Goal: Task Accomplishment & Management: Complete application form

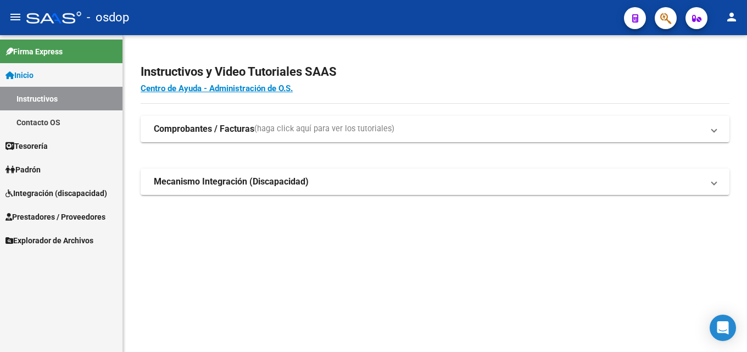
click at [65, 215] on span "Prestadores / Proveedores" at bounding box center [55, 217] width 100 height 12
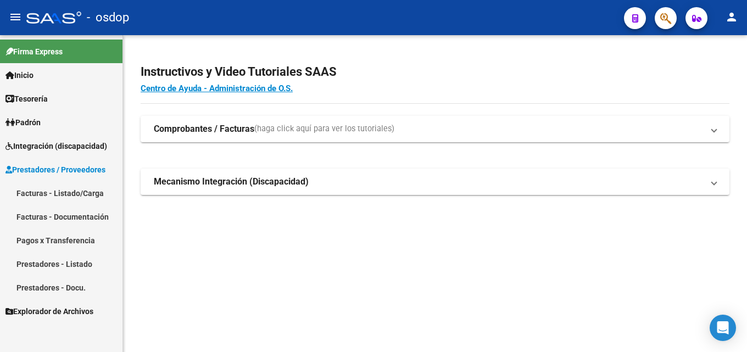
click at [61, 264] on link "Prestadores - Listado" at bounding box center [61, 264] width 122 height 24
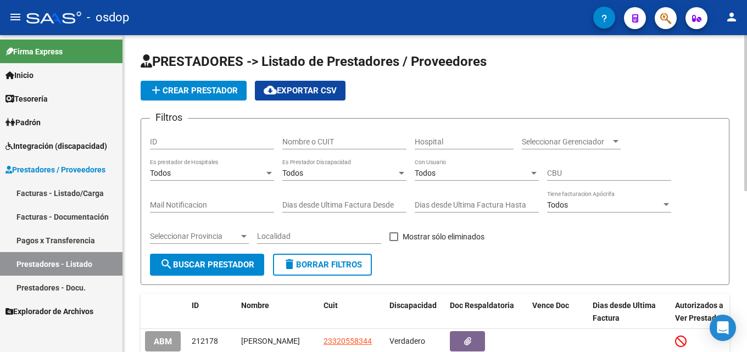
click at [308, 144] on input "Nombre o CUIT" at bounding box center [344, 141] width 124 height 9
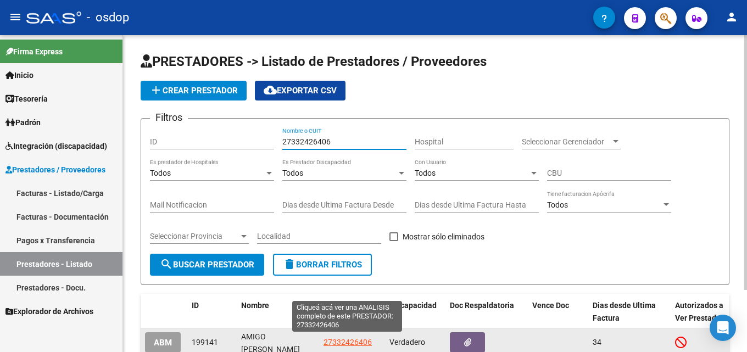
type input "27332426406"
click at [355, 341] on span "27332426406" at bounding box center [348, 342] width 48 height 9
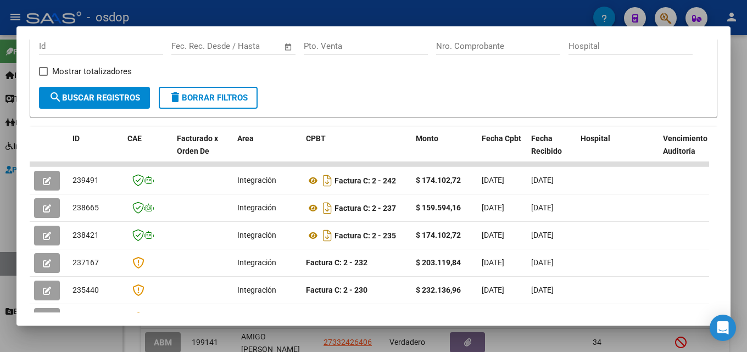
scroll to position [182, 0]
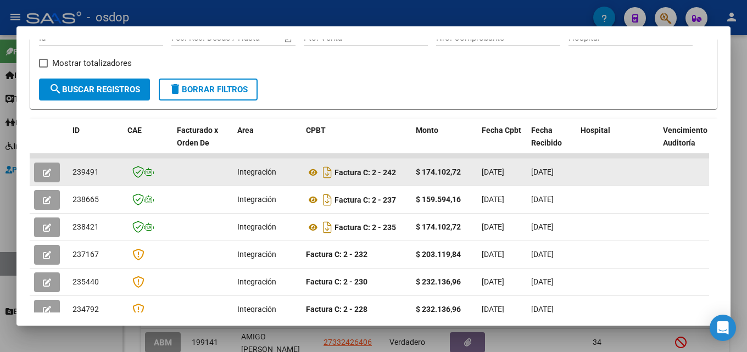
click at [33, 173] on datatable-body-cell at bounding box center [49, 172] width 38 height 27
click at [44, 176] on icon "button" at bounding box center [47, 173] width 8 height 8
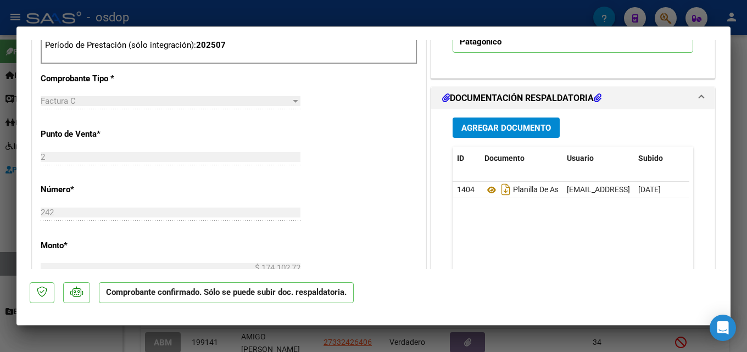
scroll to position [459, 0]
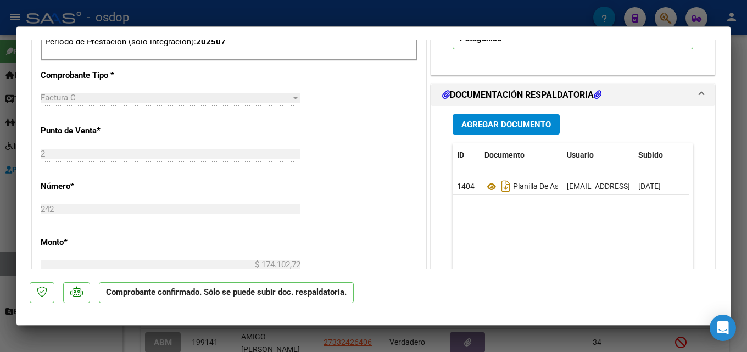
click at [738, 149] on div at bounding box center [373, 176] width 747 height 352
type input "$ 0,00"
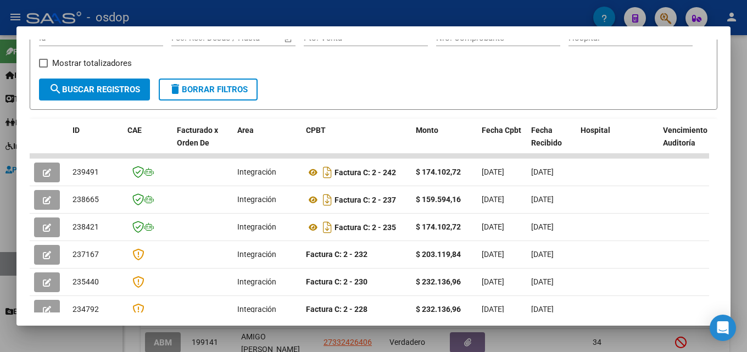
click at [738, 224] on div at bounding box center [373, 176] width 747 height 352
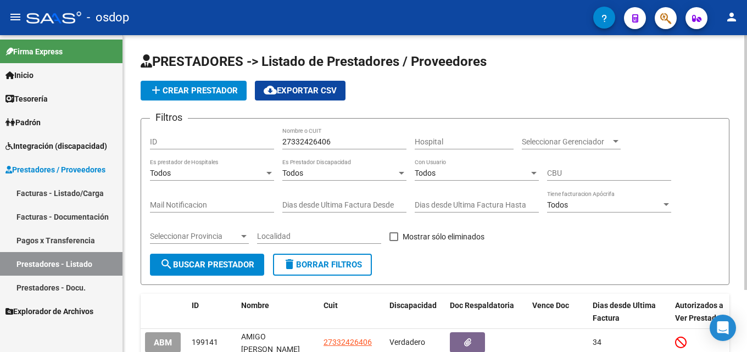
click at [305, 260] on span "delete Borrar Filtros" at bounding box center [322, 265] width 79 height 10
